Goal: Task Accomplishment & Management: Complete application form

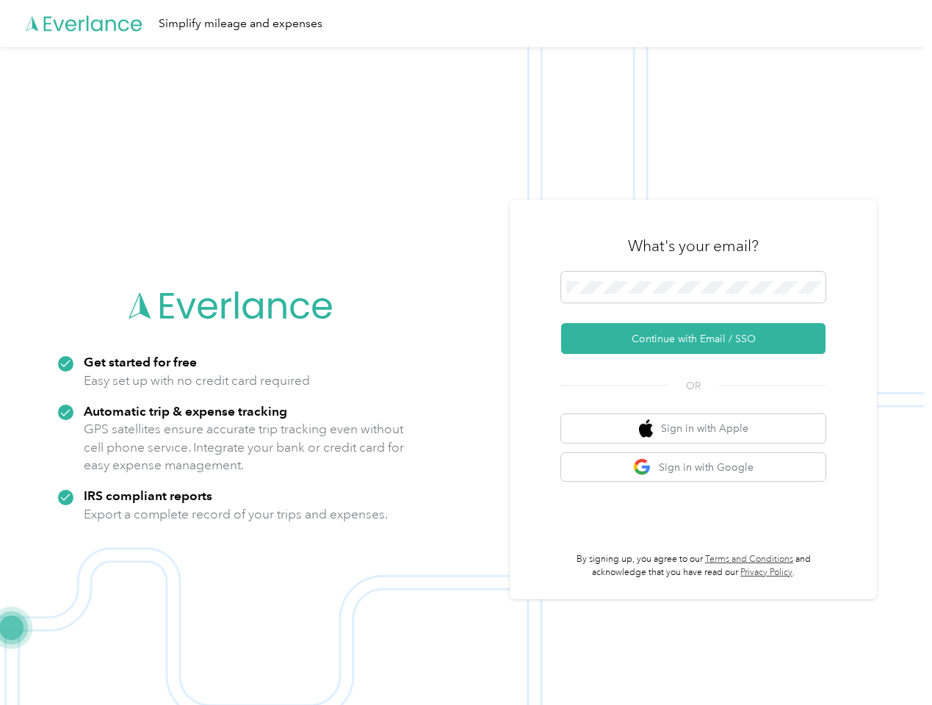
click at [466, 353] on img at bounding box center [462, 399] width 925 height 705
click at [466, 24] on div "Simplify mileage and expenses" at bounding box center [462, 23] width 925 height 47
click at [699, 339] on button "Continue with Email / SSO" at bounding box center [693, 338] width 264 height 31
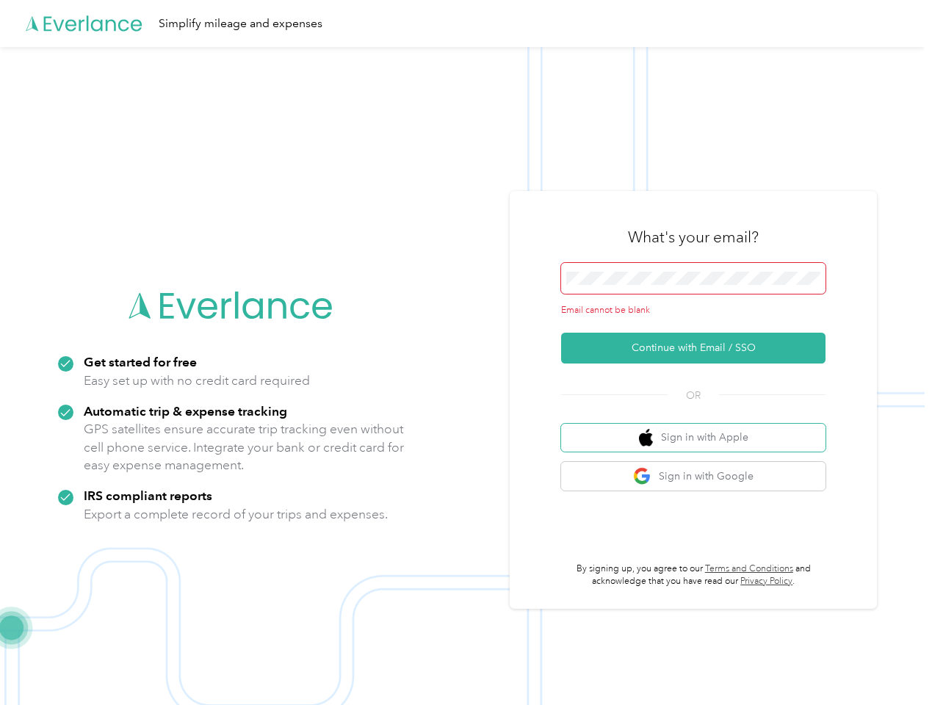
click at [699, 428] on button "Sign in with Apple" at bounding box center [693, 438] width 264 height 29
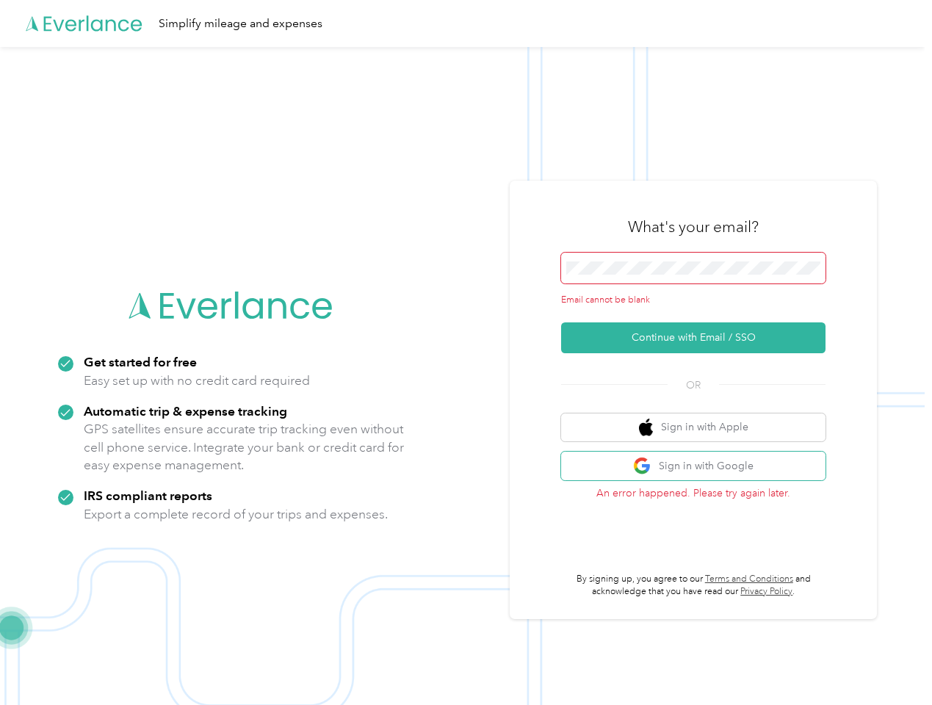
click at [699, 467] on button "Sign in with Google" at bounding box center [693, 466] width 264 height 29
